Goal: Check status: Check status

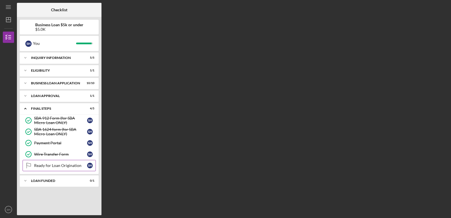
click at [56, 166] on div "Ready for Loan Origination" at bounding box center [60, 165] width 53 height 5
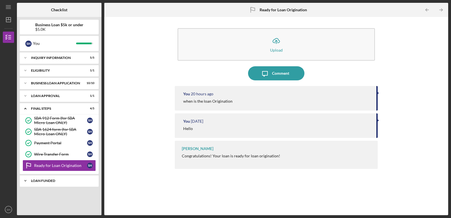
click at [48, 184] on div "Icon/Expander LOAN FUNDED 0 / 1" at bounding box center [59, 180] width 79 height 11
click at [48, 191] on div "Loan Funded!" at bounding box center [60, 192] width 53 height 5
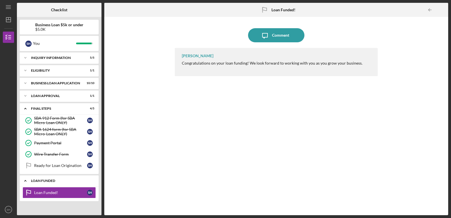
click at [76, 180] on div "LOAN FUNDED" at bounding box center [61, 180] width 61 height 3
click at [46, 181] on div "LOAN FUNDED" at bounding box center [61, 180] width 61 height 3
click at [45, 180] on div "LOAN FUNDED" at bounding box center [61, 180] width 61 height 3
click at [54, 164] on div "Ready for Loan Origination" at bounding box center [60, 165] width 53 height 5
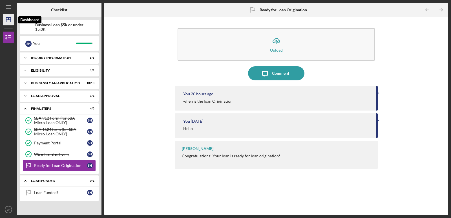
click at [6, 20] on polygon "button" at bounding box center [8, 19] width 5 height 5
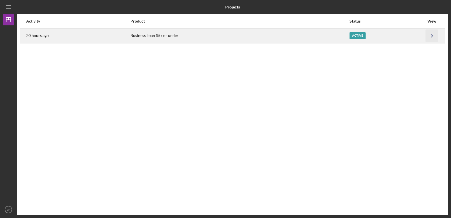
click at [427, 34] on icon "Icon/Navigate" at bounding box center [432, 35] width 13 height 13
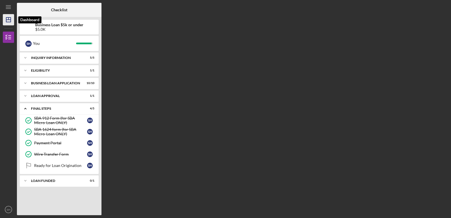
click at [11, 24] on icon "Icon/Dashboard" at bounding box center [8, 20] width 14 height 14
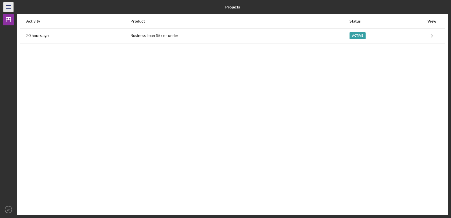
click at [10, 11] on icon "Icon/Menu" at bounding box center [8, 7] width 13 height 13
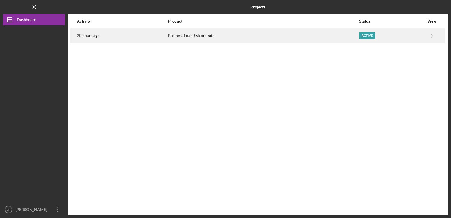
click at [219, 36] on div "Business Loan $5k or under" at bounding box center [263, 36] width 191 height 14
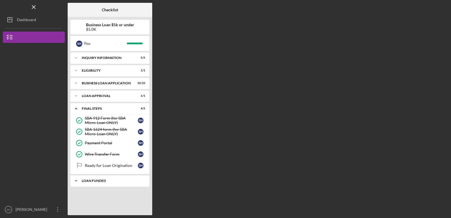
click at [140, 182] on div "LOAN FUNDED" at bounding box center [112, 180] width 61 height 3
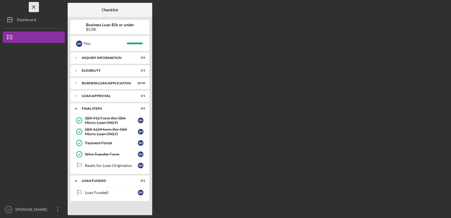
click at [34, 8] on icon "Icon/Menu Close" at bounding box center [34, 7] width 13 height 13
